Goal: Transaction & Acquisition: Purchase product/service

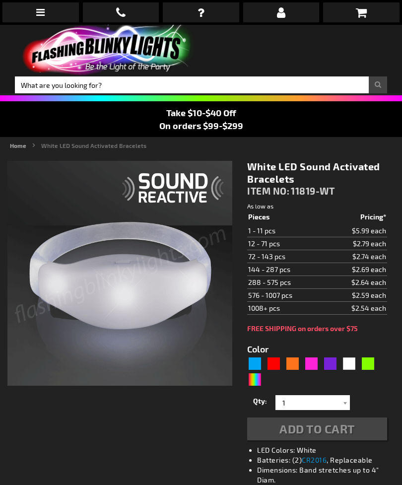
type input "5646"
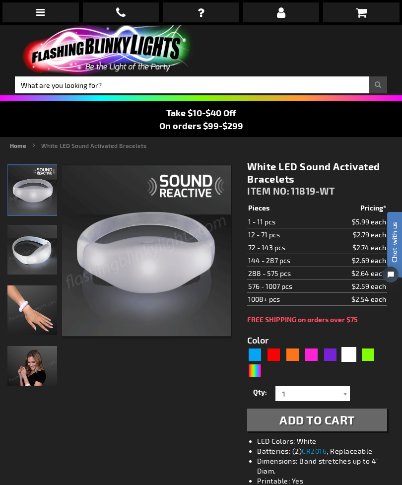
scroll to position [23, 0]
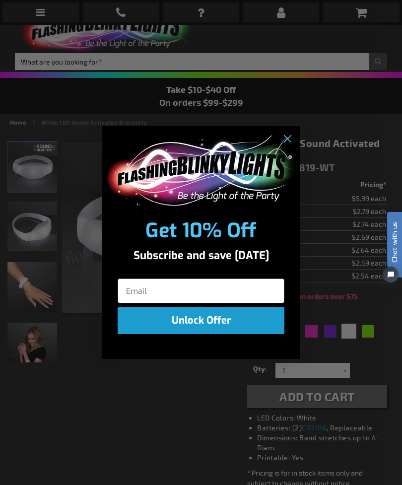
click at [280, 137] on circle "Close dialog" at bounding box center [288, 139] width 16 height 16
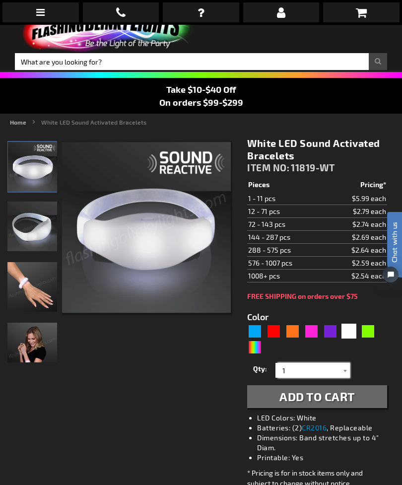
click at [309, 369] on input "1" at bounding box center [314, 370] width 72 height 15
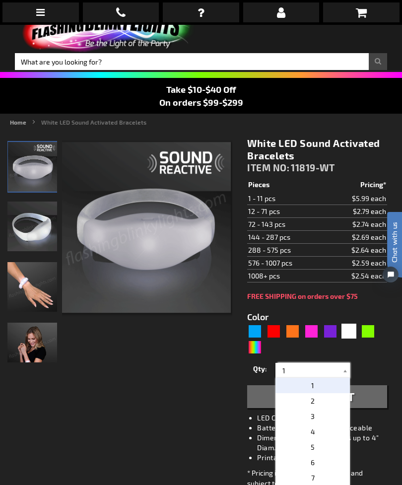
click at [308, 363] on input "1" at bounding box center [314, 370] width 72 height 15
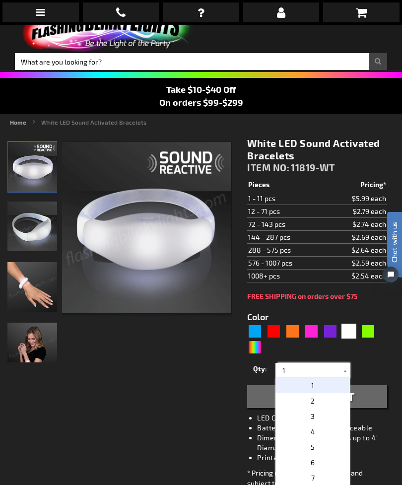
scroll to position [72, 0]
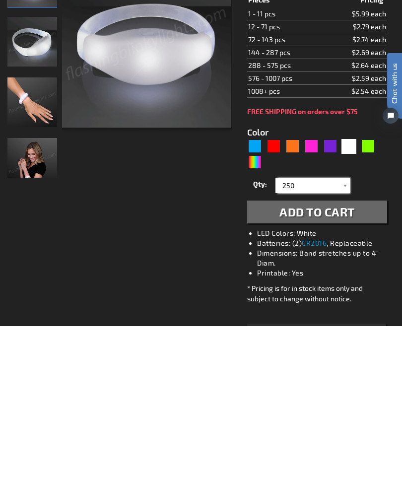
type input "250"
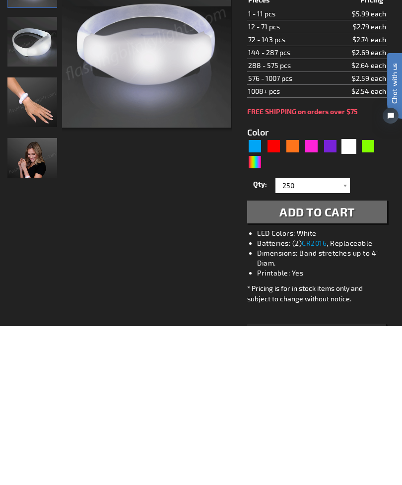
click at [352, 364] on span "Add to Cart" at bounding box center [318, 371] width 76 height 14
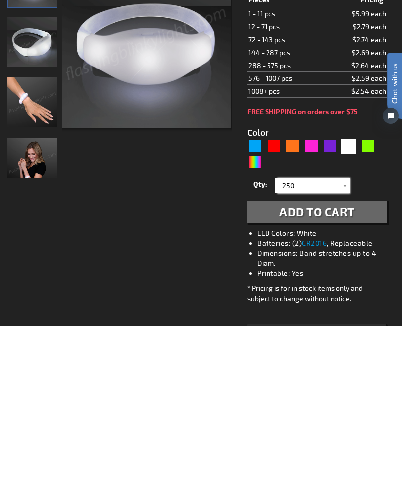
scroll to position [0, 0]
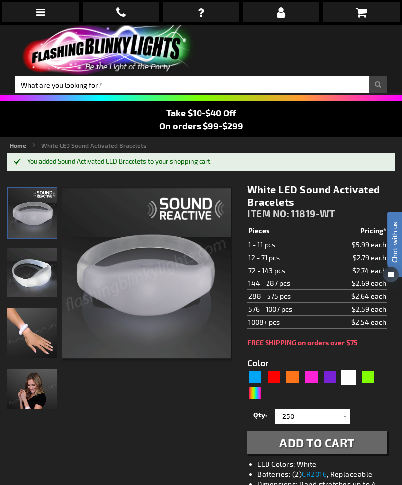
click at [367, 16] on icon at bounding box center [361, 12] width 11 height 12
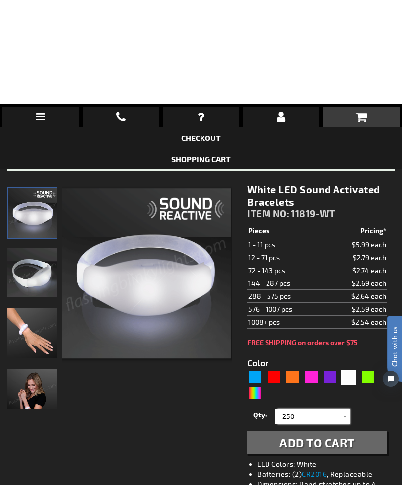
scroll to position [116, 0]
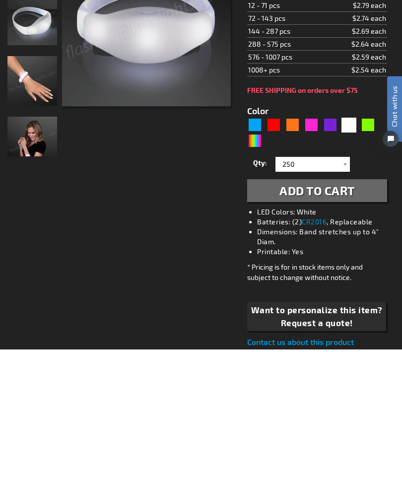
click at [337, 195] on div "When will I get my order? Contact Us FAQ My Account login Checkout Checkout Sho…" at bounding box center [201, 242] width 402 height 485
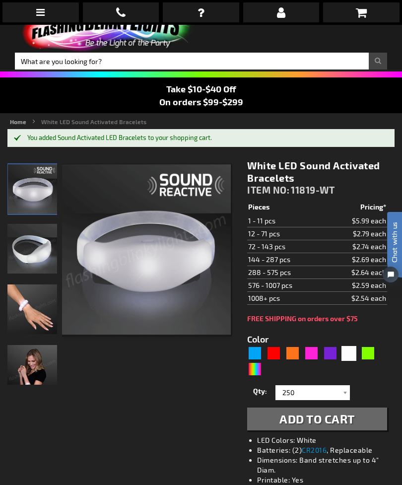
scroll to position [0, 0]
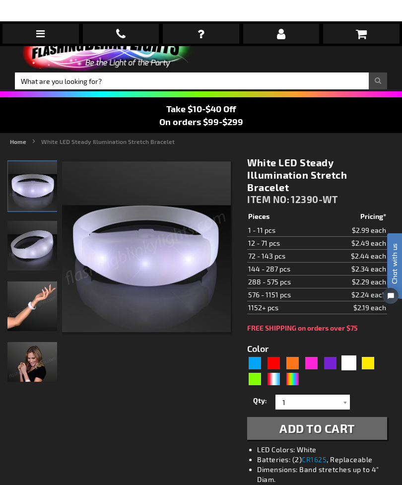
scroll to position [3, 0]
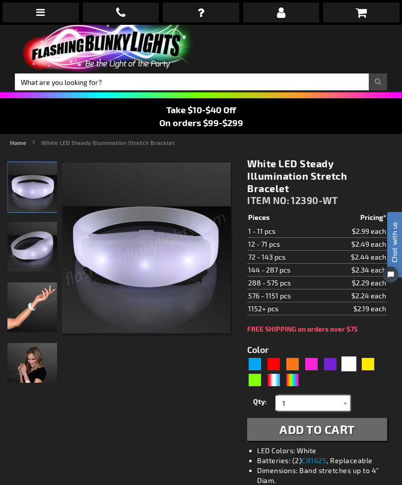
click at [323, 405] on input "1" at bounding box center [314, 403] width 72 height 15
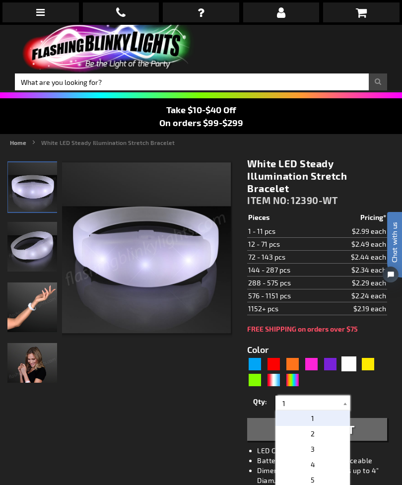
scroll to position [69, 0]
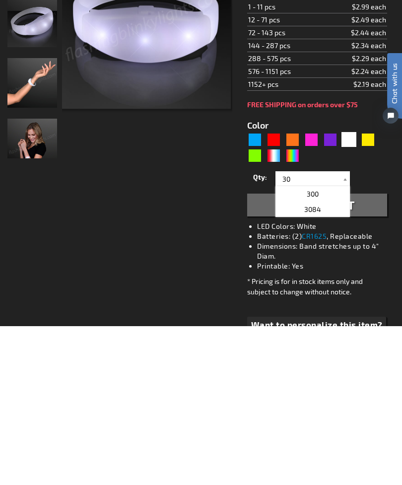
click at [316, 349] on span "300" at bounding box center [313, 353] width 12 height 8
type input "300"
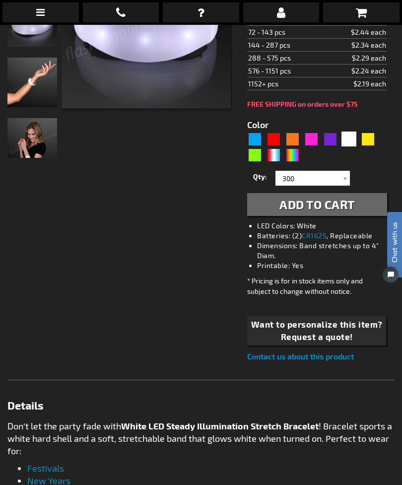
click at [343, 209] on span "Add to Cart" at bounding box center [318, 204] width 76 height 14
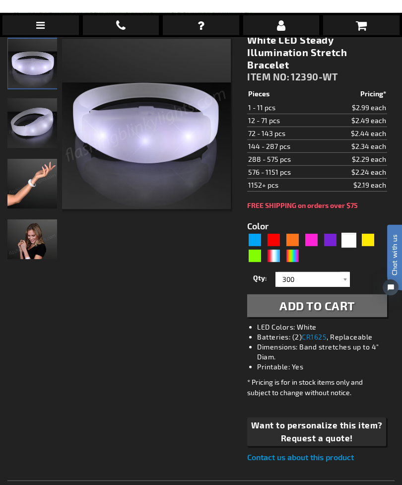
scroll to position [0, 0]
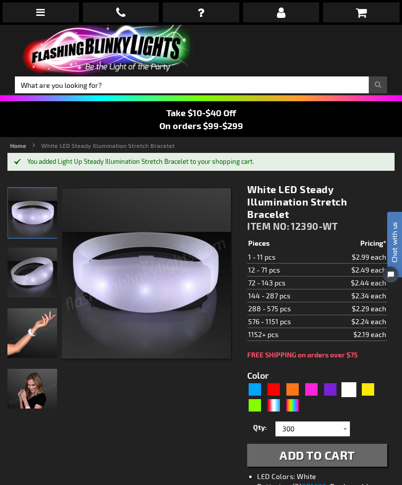
click at [368, 14] on link at bounding box center [361, 12] width 77 height 20
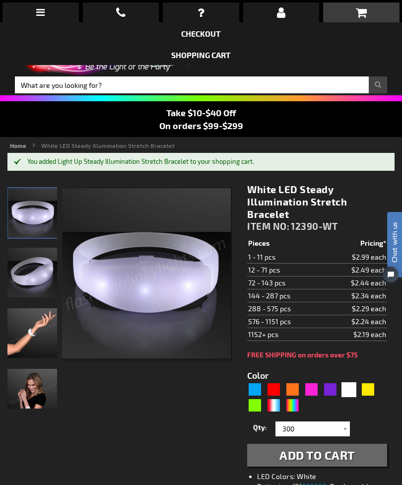
click at [211, 38] on link "Checkout" at bounding box center [201, 33] width 40 height 9
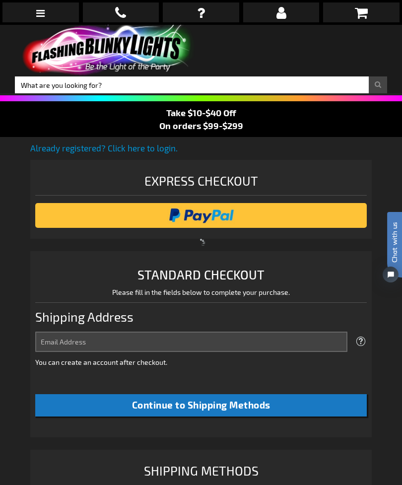
select select "US"
